Goal: Information Seeking & Learning: Find specific fact

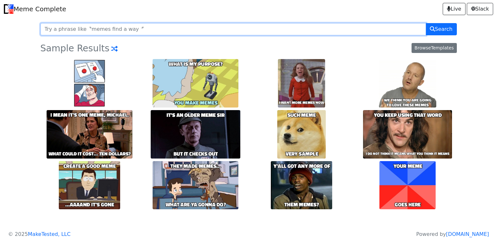
click at [279, 33] on input "text" at bounding box center [234, 29] width 386 height 12
type input "[PERSON_NAME]"
click at [426, 23] on button "Search" at bounding box center [441, 29] width 31 height 12
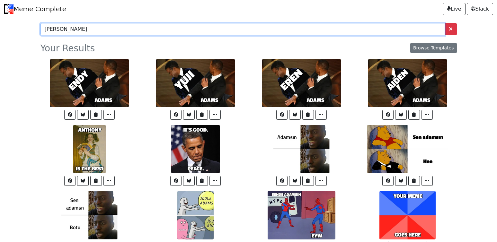
click at [235, 32] on input "[PERSON_NAME]" at bounding box center [243, 29] width 405 height 12
type input "s"
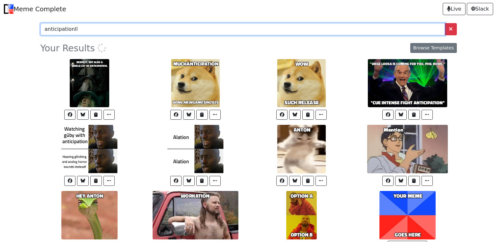
type input "anticipationll"
